Goal: Check status: Check status

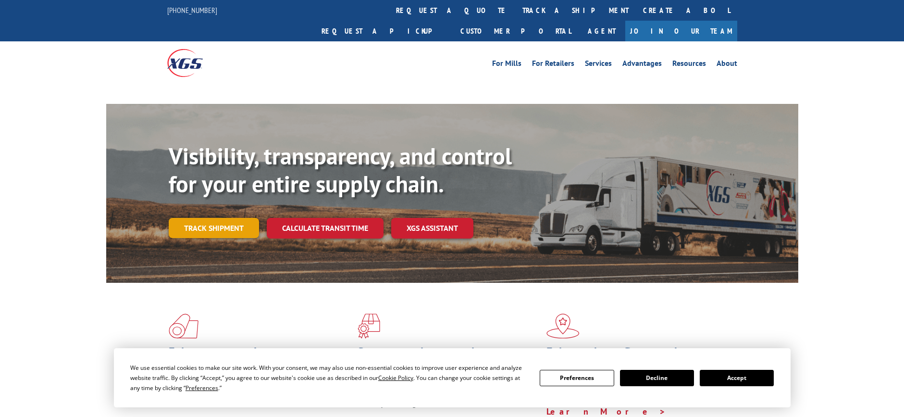
click at [214, 218] on link "Track shipment" at bounding box center [214, 228] width 90 height 20
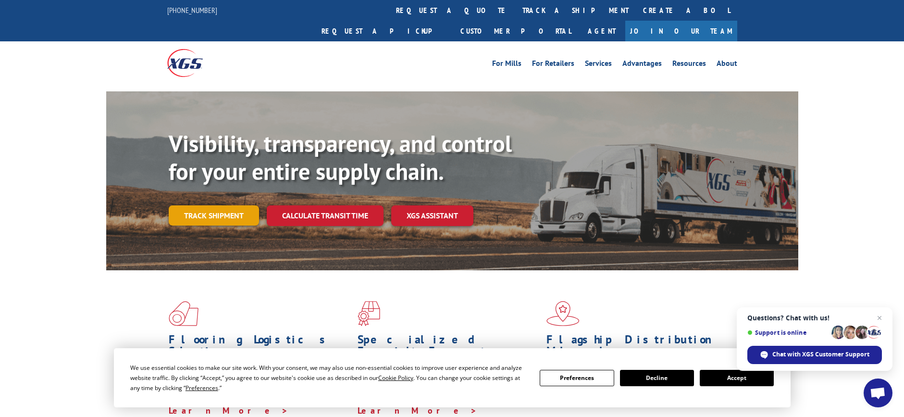
click at [210, 205] on link "Track shipment" at bounding box center [214, 215] width 90 height 20
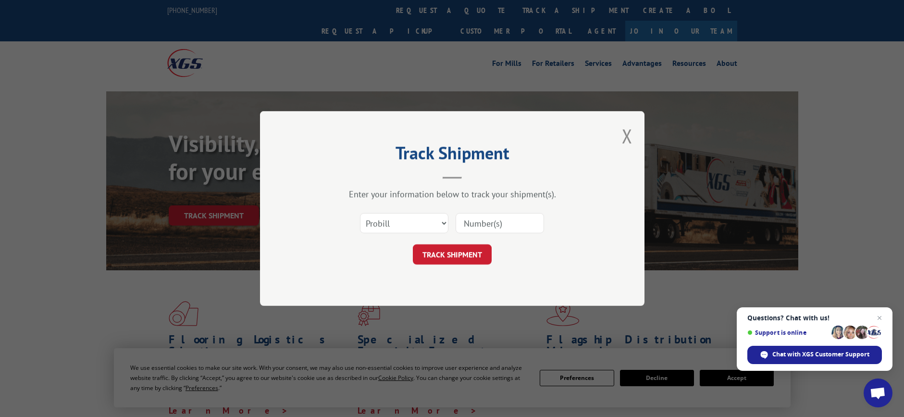
click at [395, 211] on div "Select category... Probill BOL PO" at bounding box center [452, 223] width 288 height 32
click at [393, 233] on select "Select category... Probill BOL PO" at bounding box center [404, 223] width 88 height 20
click at [360, 213] on select "Select category... Probill BOL PO" at bounding box center [404, 223] width 88 height 20
click at [399, 227] on select "Select category... Probill BOL PO" at bounding box center [404, 223] width 88 height 20
select select "po"
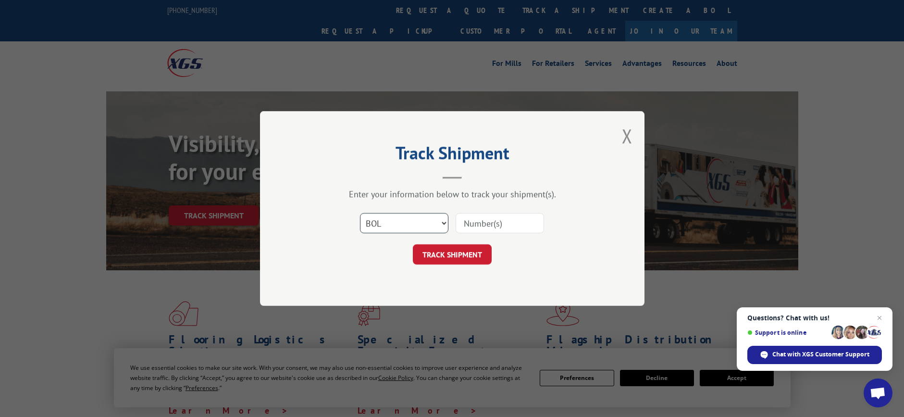
click at [360, 213] on select "Select category... Probill BOL PO" at bounding box center [404, 223] width 88 height 20
click at [472, 243] on form "Select category... Probill BOL PO TRACK SHIPMENT" at bounding box center [452, 235] width 288 height 57
click at [480, 233] on input at bounding box center [500, 223] width 88 height 20
click at [479, 225] on input at bounding box center [500, 223] width 88 height 20
paste input "87522726"
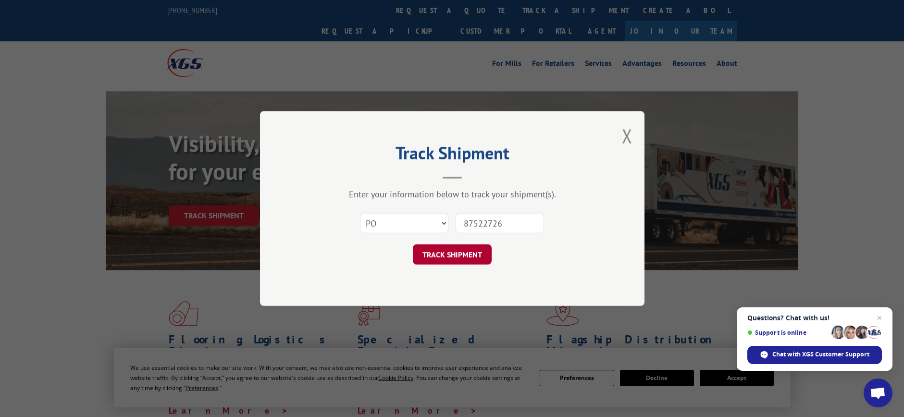
type input "87522726"
click at [470, 259] on button "TRACK SHIPMENT" at bounding box center [452, 254] width 79 height 20
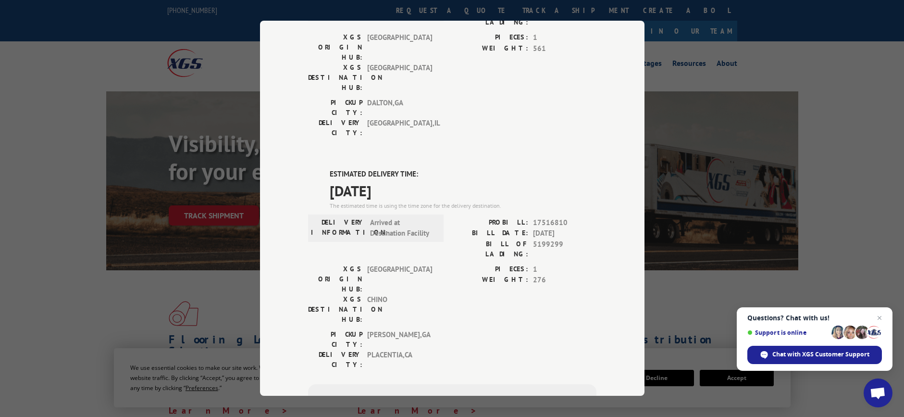
scroll to position [144, 0]
